Goal: Task Accomplishment & Management: Manage account settings

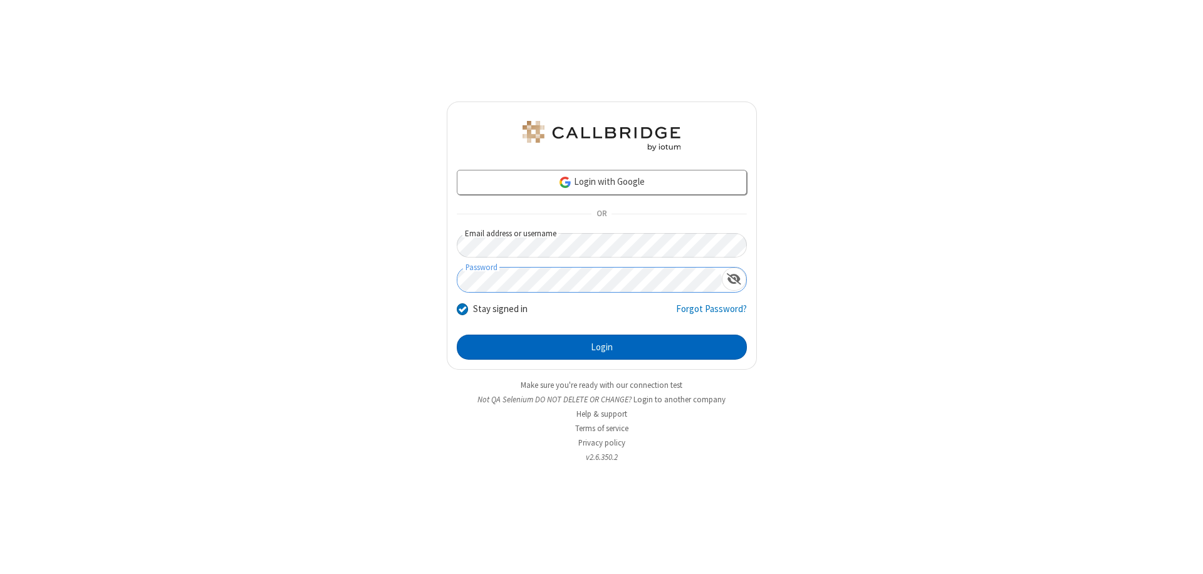
click at [601, 347] on button "Login" at bounding box center [602, 347] width 290 height 25
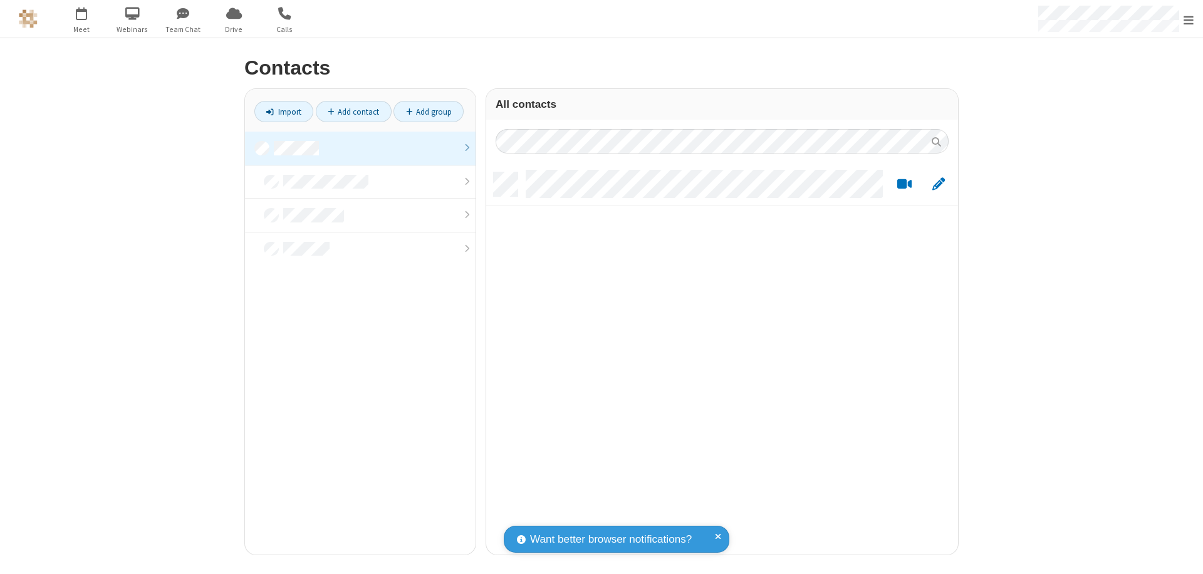
scroll to position [382, 462]
click at [360, 148] on link at bounding box center [360, 149] width 231 height 34
click at [353, 112] on link "Add contact" at bounding box center [354, 111] width 76 height 21
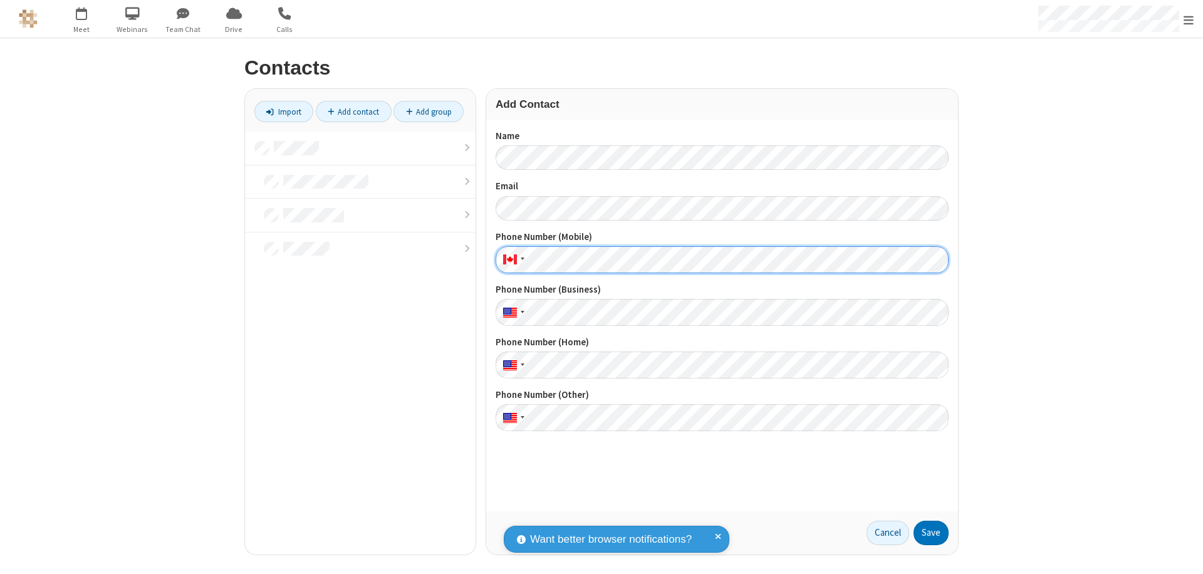
click at [931, 533] on button "Save" at bounding box center [930, 533] width 35 height 25
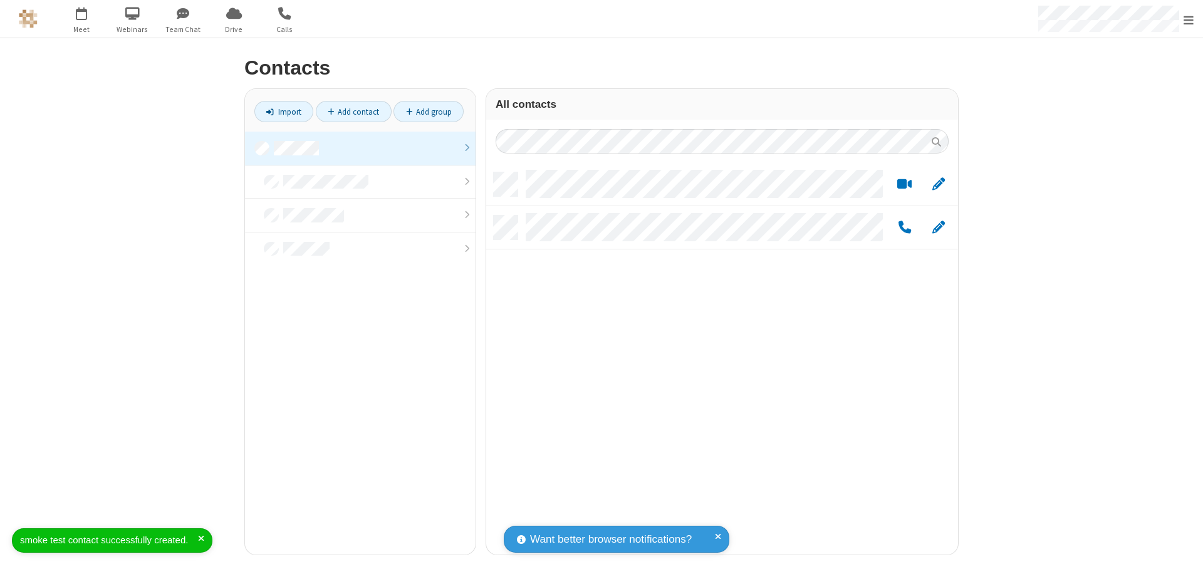
scroll to position [382, 462]
click at [353, 112] on link "Add contact" at bounding box center [354, 111] width 76 height 21
